Goal: Task Accomplishment & Management: Complete application form

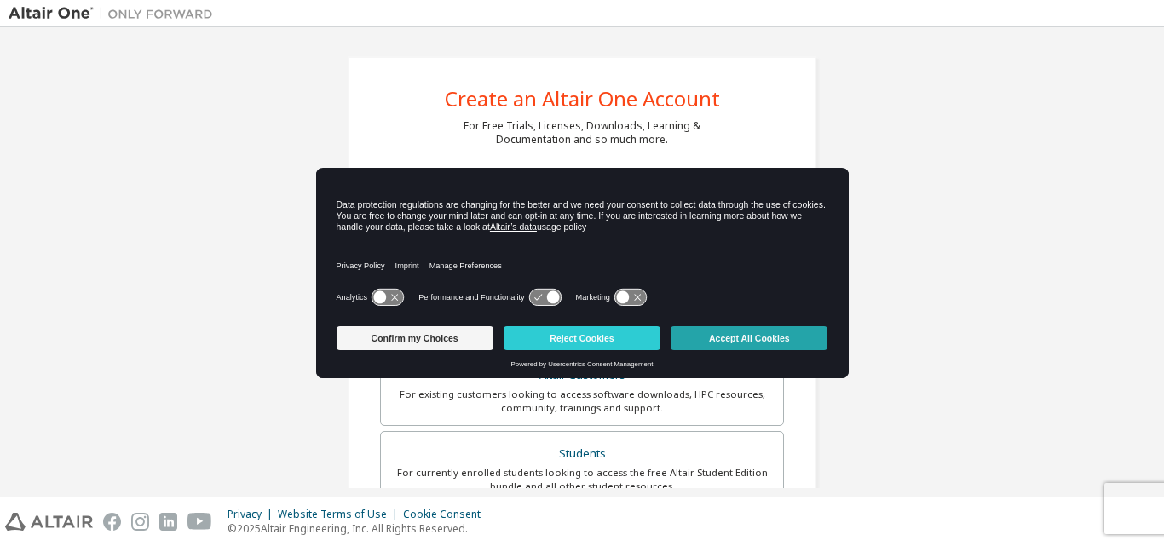
click at [726, 336] on button "Accept All Cookies" at bounding box center [749, 338] width 157 height 24
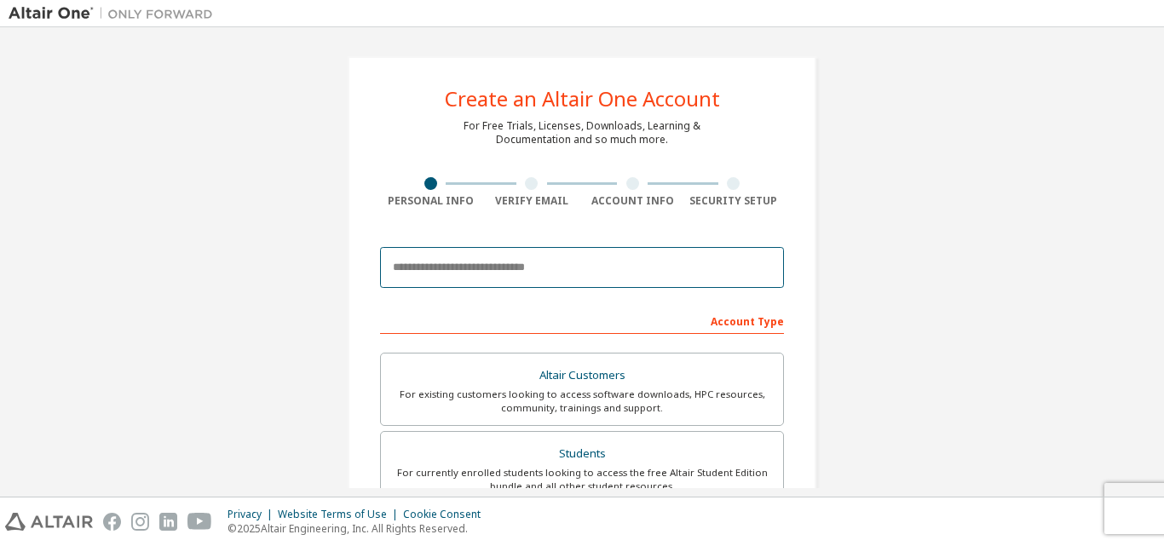
click at [486, 265] on input "email" at bounding box center [582, 267] width 404 height 41
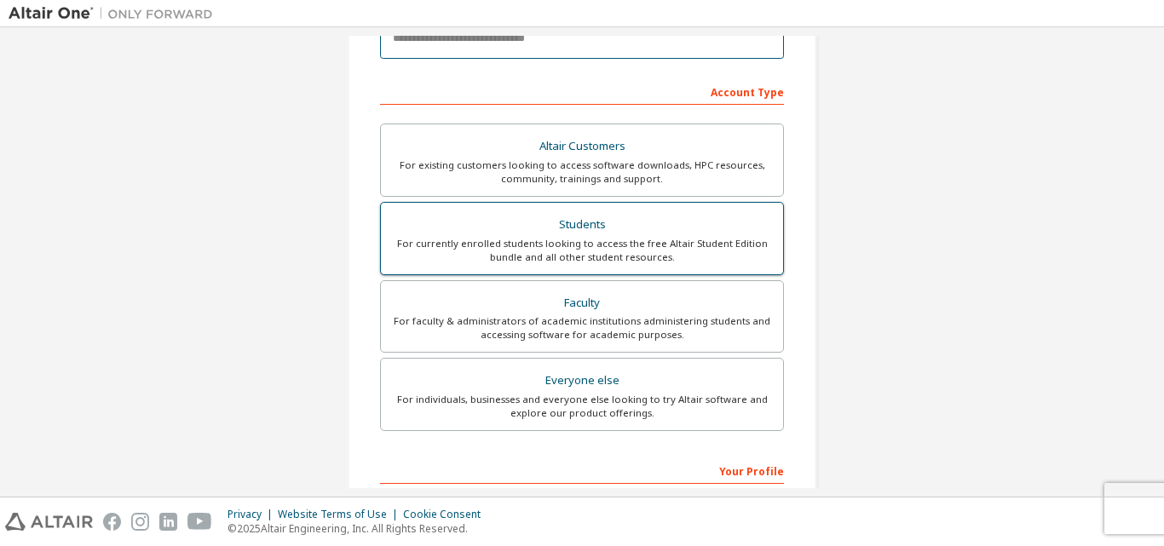
scroll to position [256, 0]
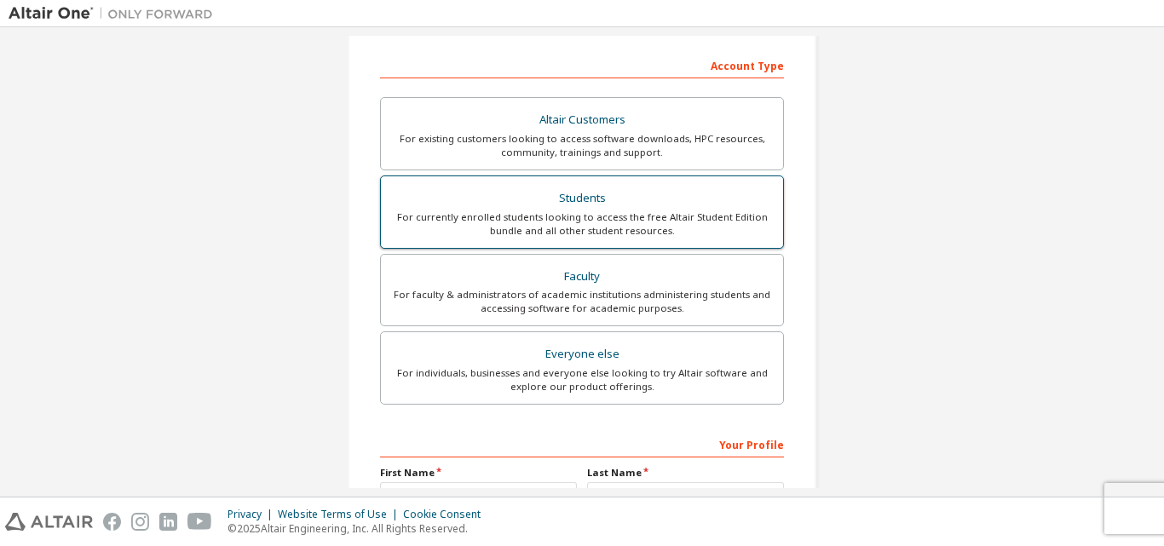
click at [567, 224] on div "For currently enrolled students looking to access the free Altair Student Editi…" at bounding box center [582, 223] width 382 height 27
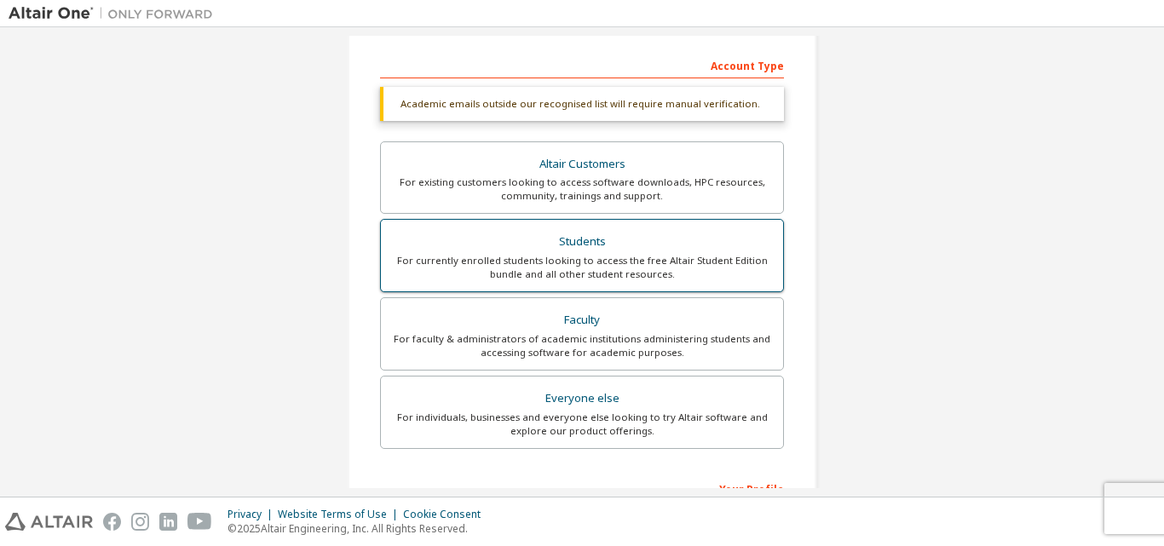
scroll to position [85, 0]
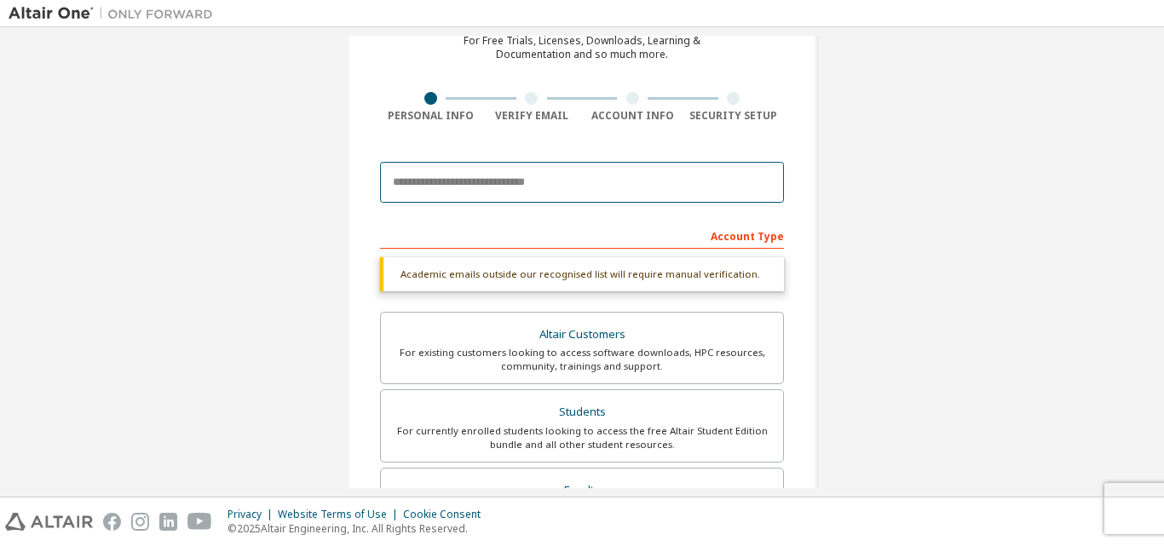
click at [481, 190] on input "email" at bounding box center [582, 182] width 404 height 41
type input "**********"
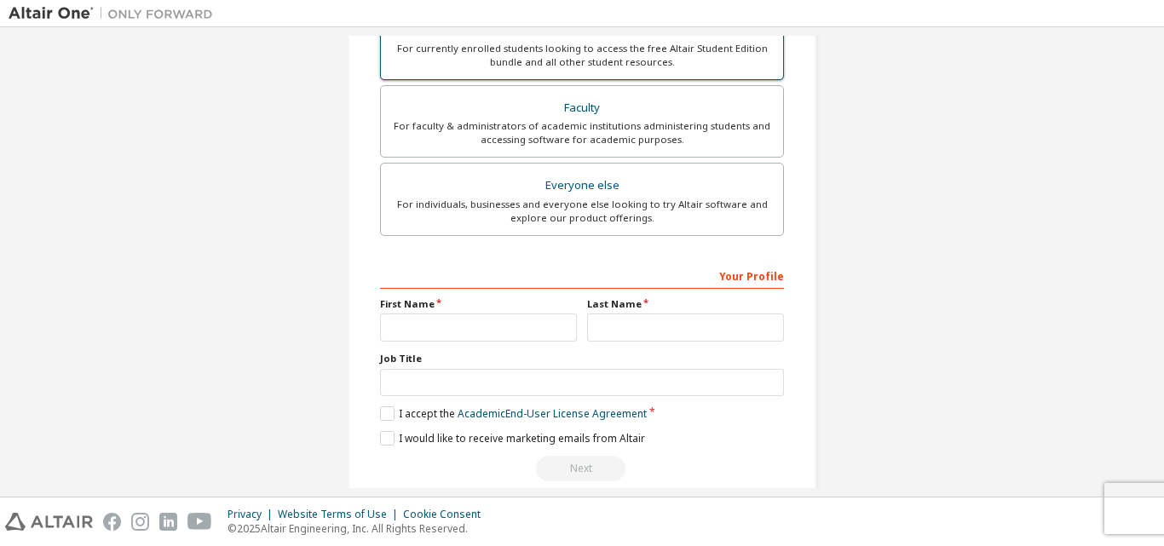
scroll to position [426, 0]
click at [504, 309] on div "First Name" at bounding box center [478, 318] width 207 height 44
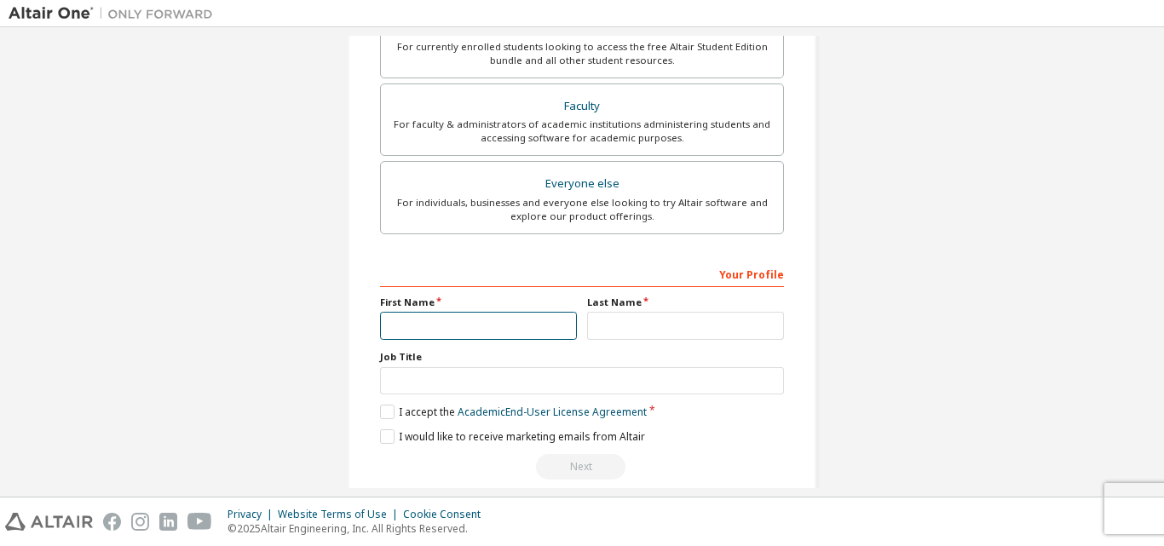
click at [484, 331] on input "text" at bounding box center [478, 326] width 197 height 28
type input "*****"
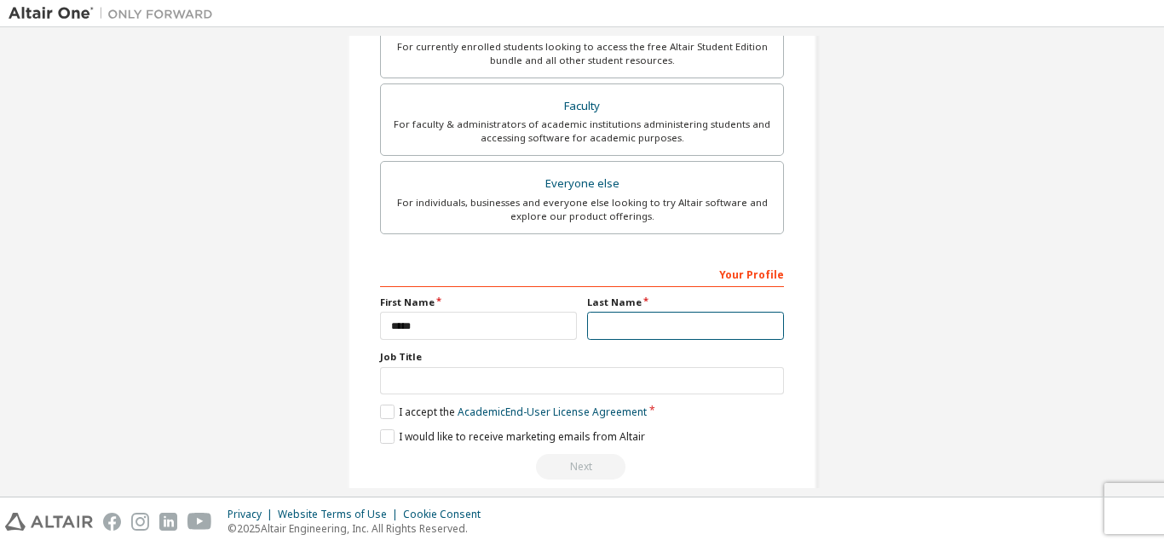
click at [594, 324] on input "text" at bounding box center [685, 326] width 197 height 28
type input "******"
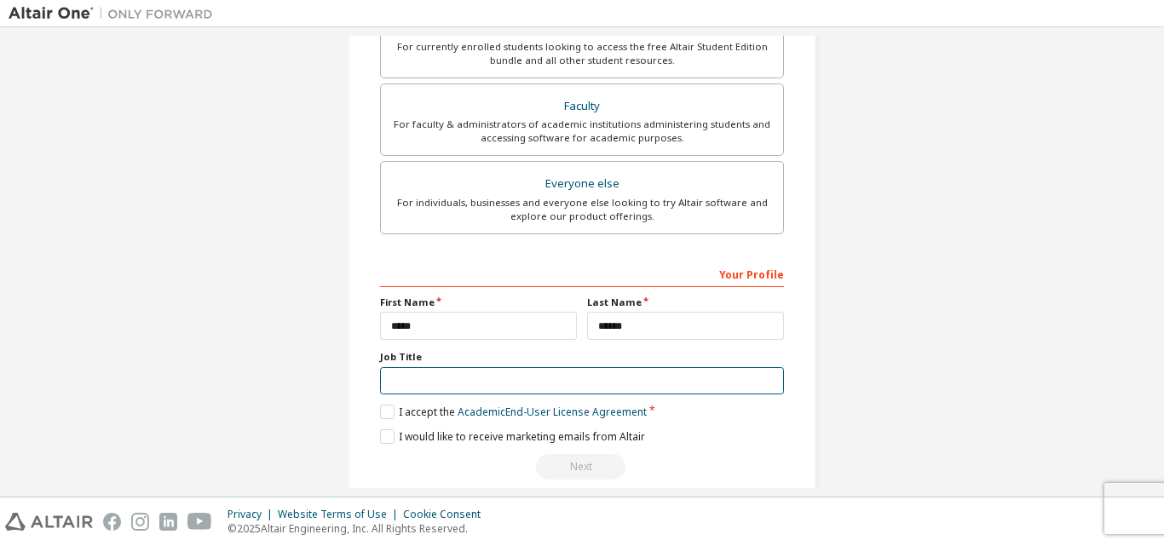
click at [478, 375] on input "text" at bounding box center [582, 381] width 404 height 28
type input "*******"
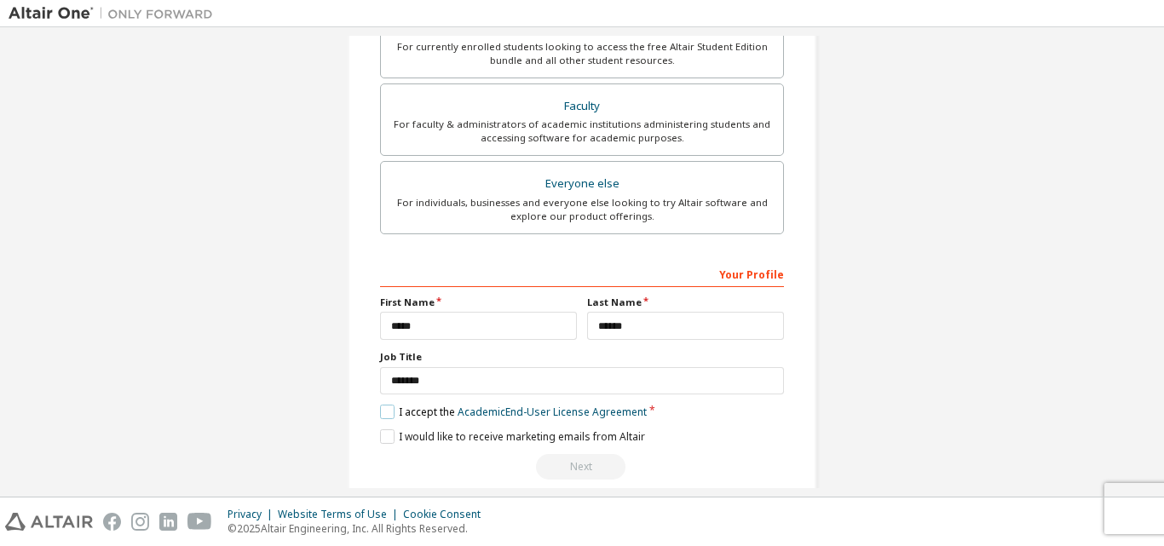
click at [386, 409] on label "I accept the Academic End-User License Agreement" at bounding box center [513, 412] width 267 height 14
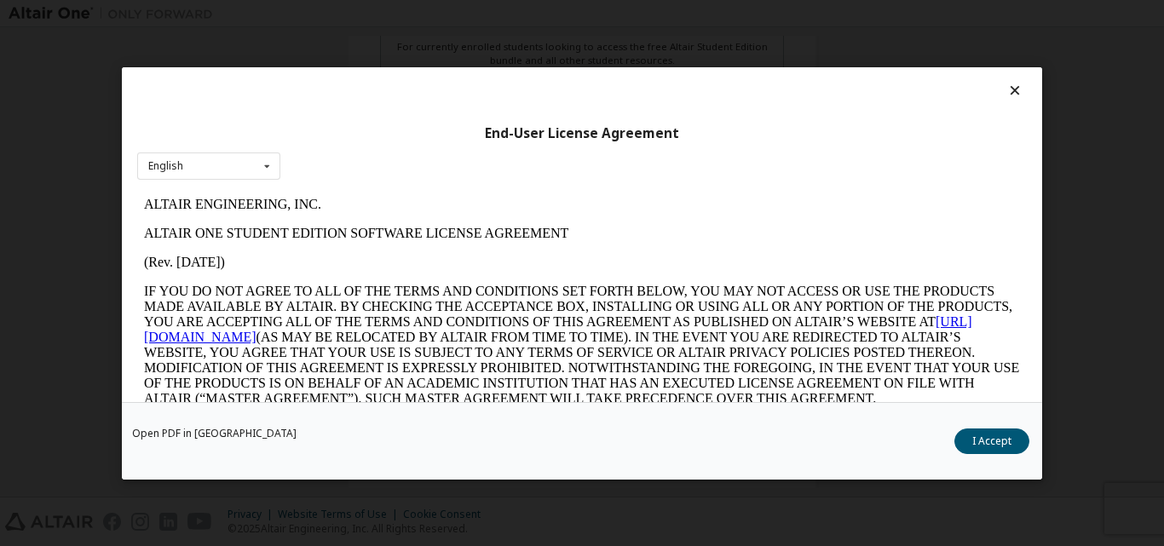
scroll to position [0, 0]
click at [983, 435] on button "I Accept" at bounding box center [991, 441] width 75 height 26
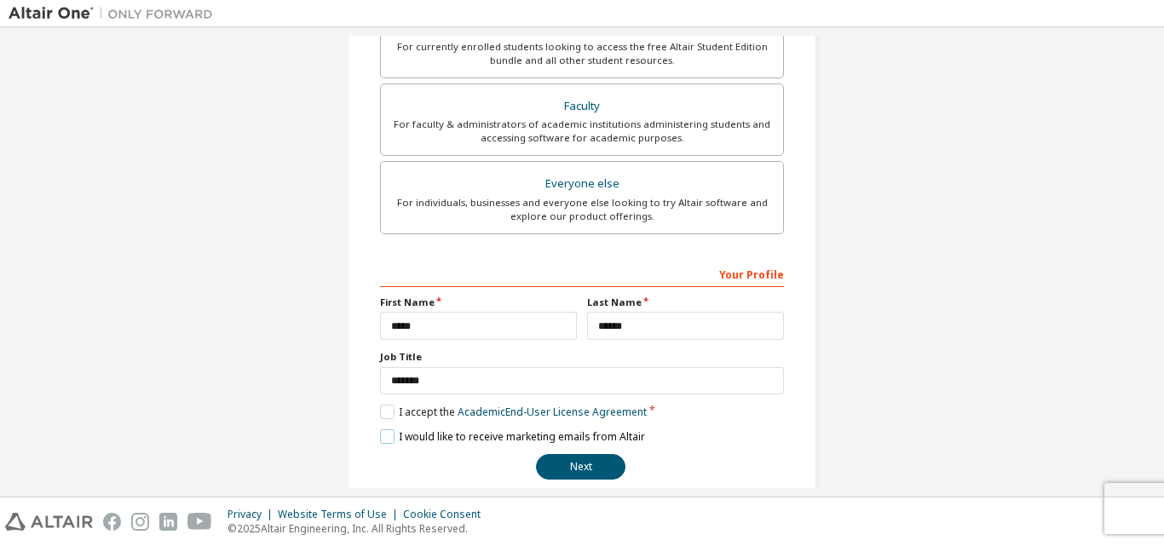
click at [387, 434] on label "I would like to receive marketing emails from Altair" at bounding box center [512, 436] width 265 height 14
click at [582, 463] on button "Next" at bounding box center [580, 467] width 89 height 26
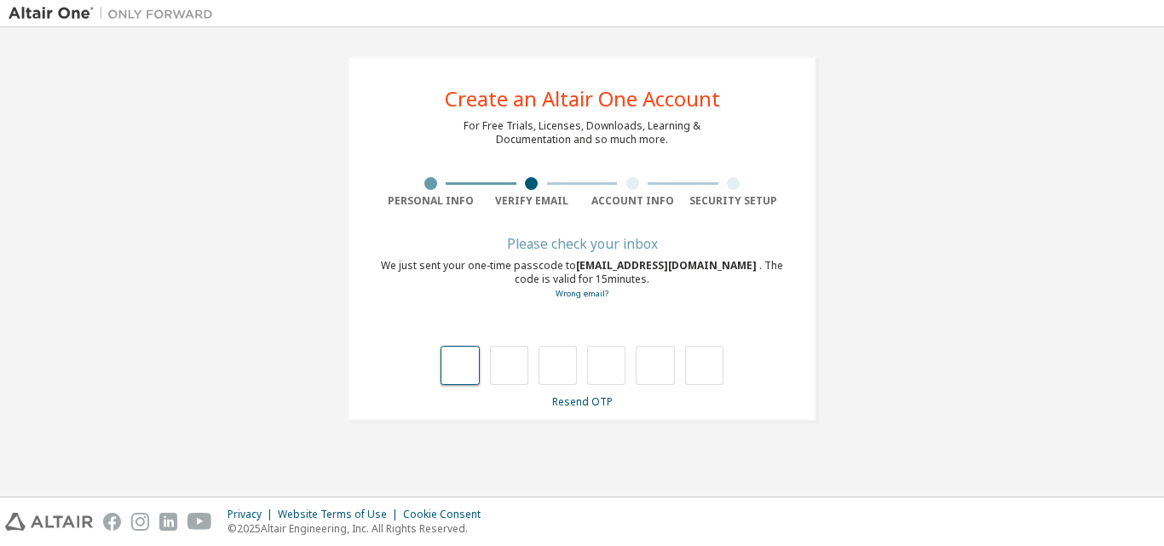
type input "*"
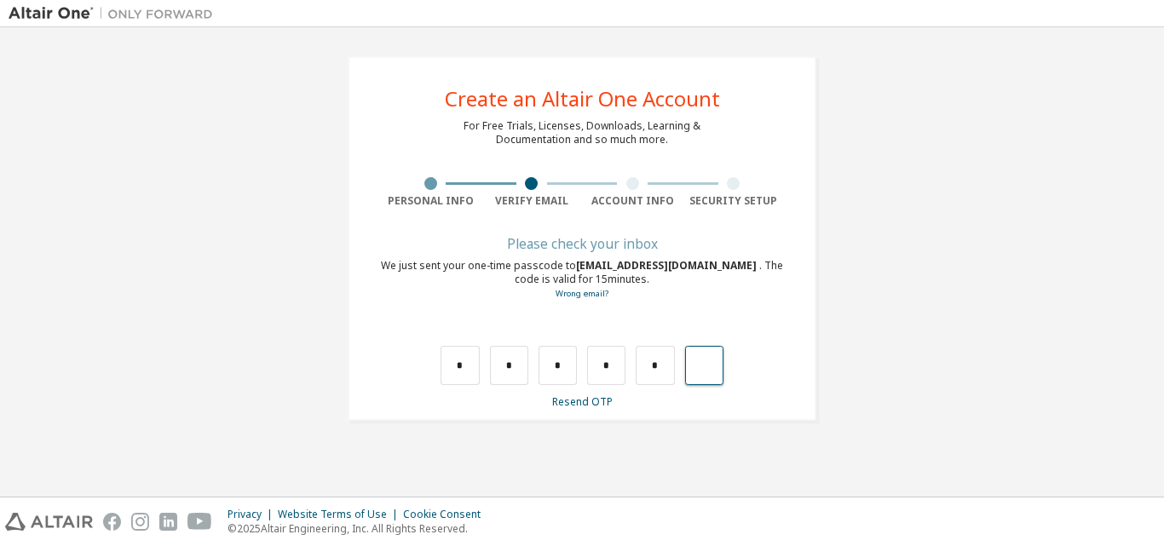
type input "*"
